Goal: Task Accomplishment & Management: Manage account settings

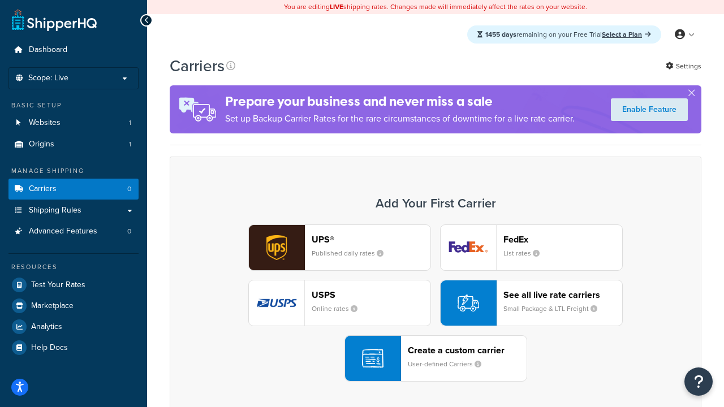
click at [436, 303] on div "UPS® Published daily rates FedEx List rates USPS Online rates See all live rate…" at bounding box center [436, 303] width 508 height 157
click at [563, 239] on header "FedEx" at bounding box center [563, 239] width 119 height 11
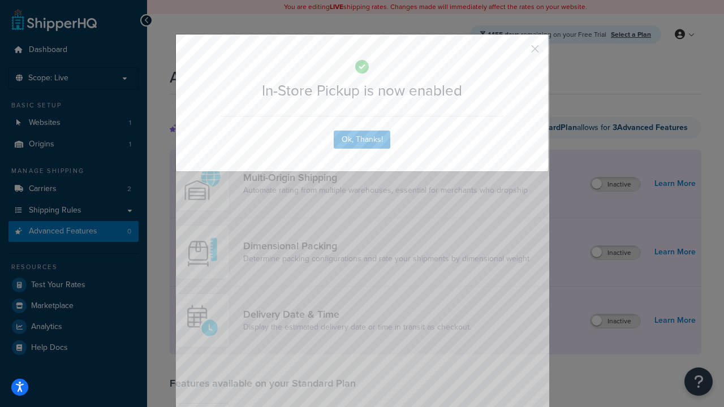
scroll to position [296, 0]
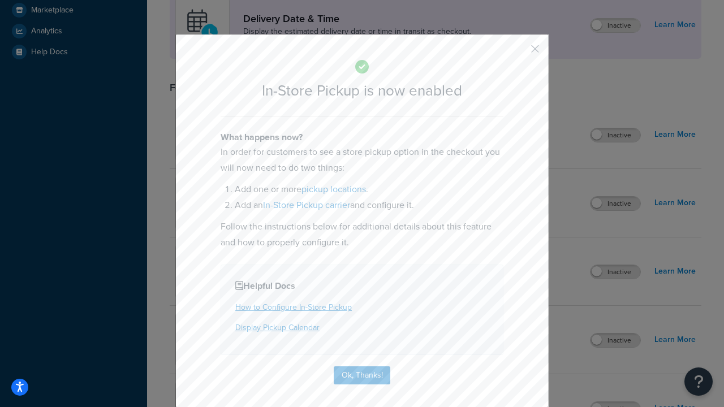
click at [518, 53] on button "button" at bounding box center [518, 52] width 3 height 3
